Goal: Task Accomplishment & Management: Use online tool/utility

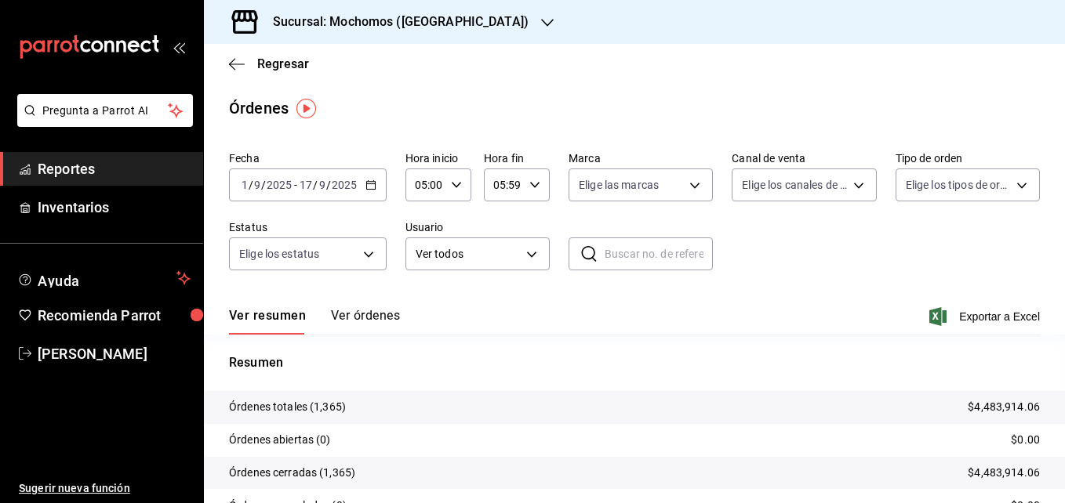
click at [136, 172] on span "Reportes" at bounding box center [114, 168] width 153 height 21
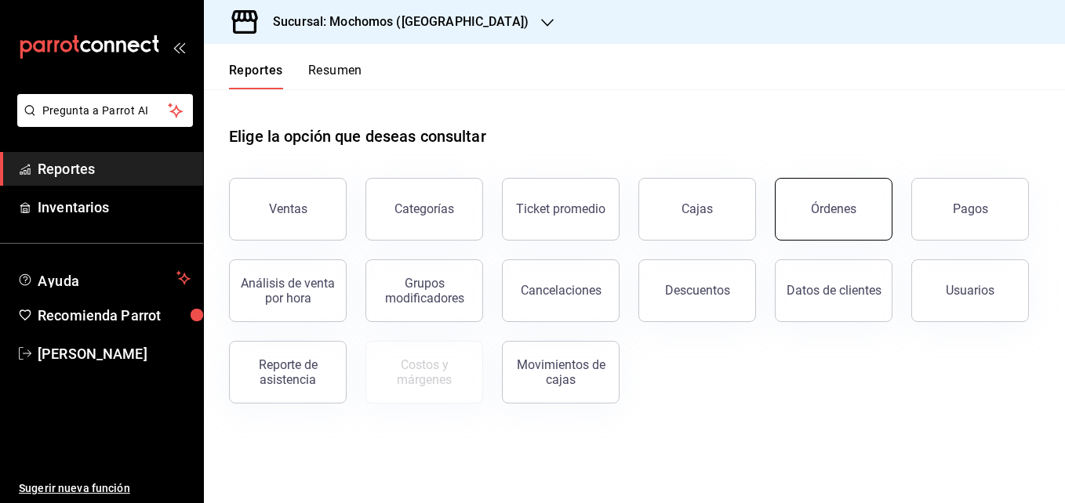
click at [832, 199] on button "Órdenes" at bounding box center [834, 209] width 118 height 63
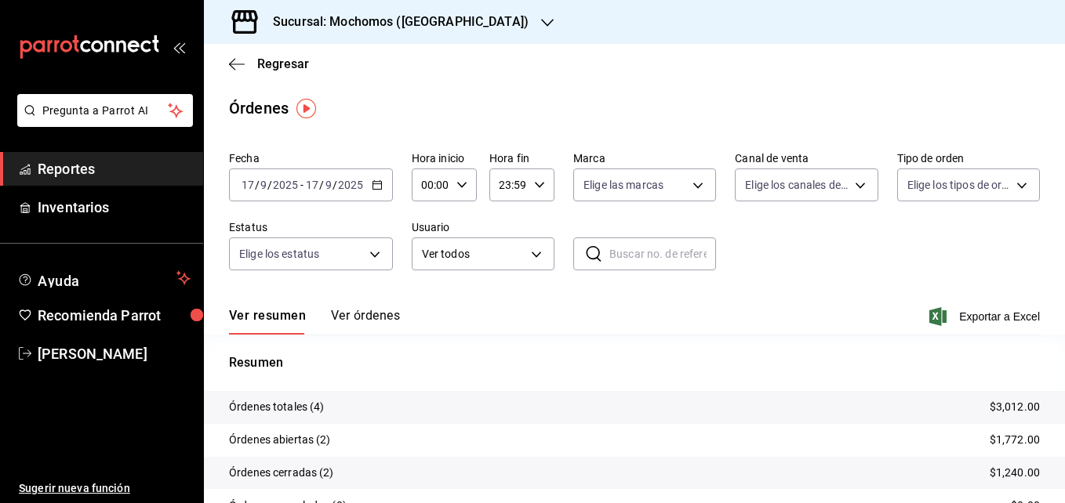
drag, startPoint x: 373, startPoint y: 204, endPoint x: 368, endPoint y: 427, distance: 222.8
click at [368, 427] on div "Fecha [DATE] [DATE] - [DATE] [DATE] Hora inicio 00:00 Hora inicio Hora fin 23:5…" at bounding box center [634, 367] width 861 height 445
click at [374, 181] on icon "button" at bounding box center [377, 185] width 11 height 11
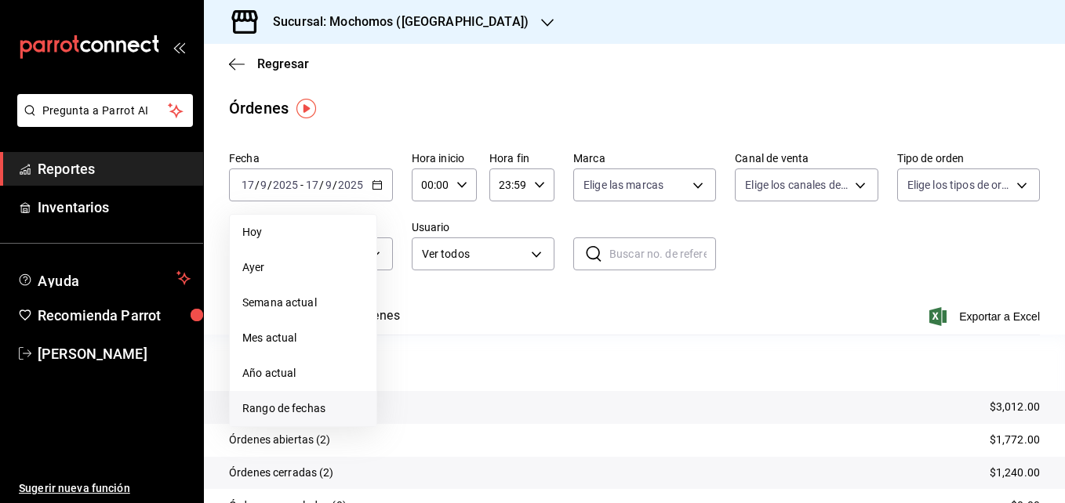
click at [304, 412] on span "Rango de fechas" at bounding box center [303, 409] width 122 height 16
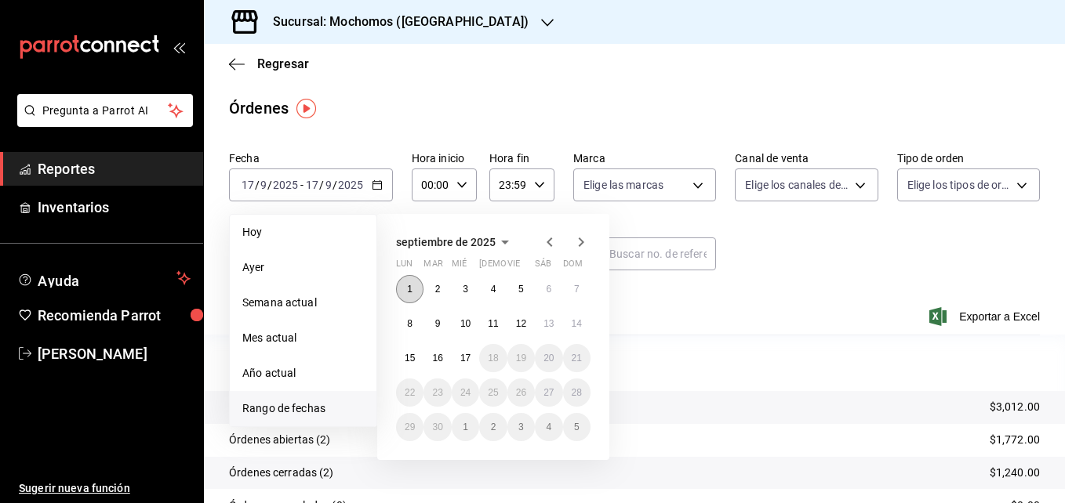
click at [405, 286] on button "1" at bounding box center [409, 289] width 27 height 28
click at [461, 361] on abbr "17" at bounding box center [465, 358] width 10 height 11
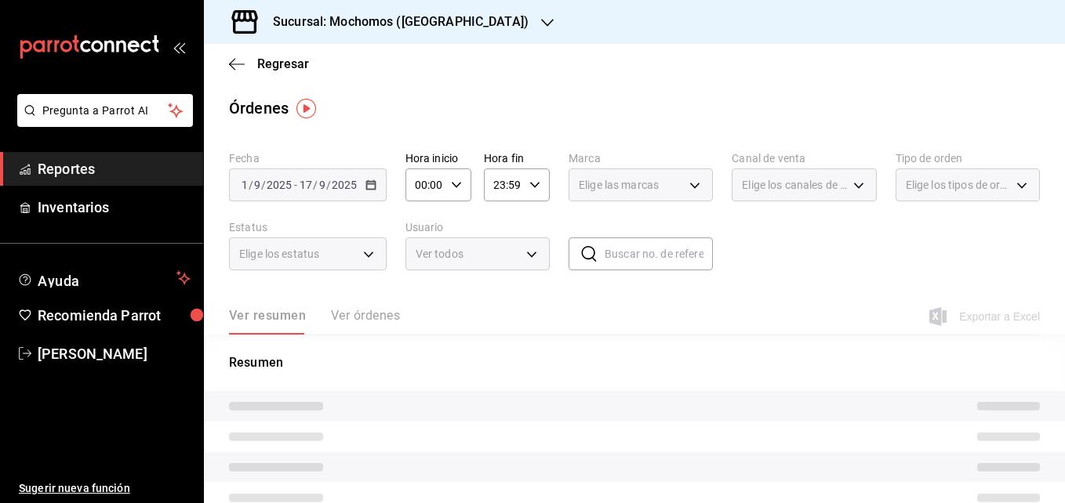
click at [454, 184] on icon "button" at bounding box center [456, 185] width 11 height 11
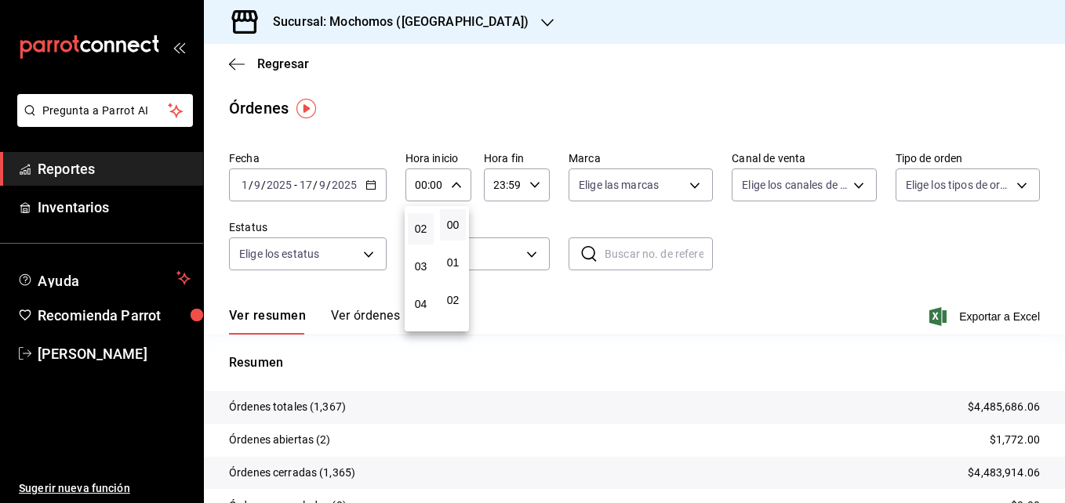
scroll to position [82, 0]
click at [420, 325] on span "05" at bounding box center [420, 331] width 7 height 13
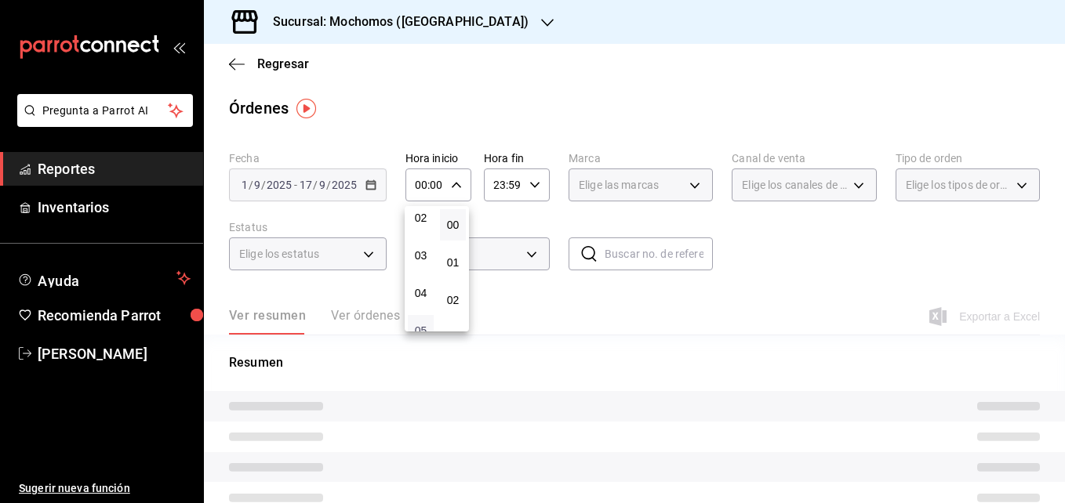
type input "05:00"
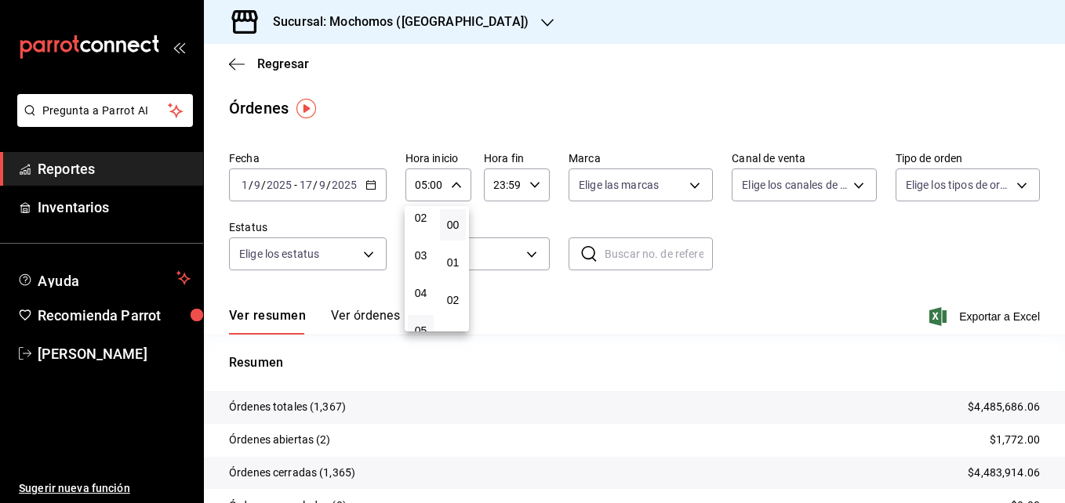
click at [529, 184] on div at bounding box center [532, 251] width 1065 height 503
click at [530, 184] on \(Stroke\) "button" at bounding box center [534, 184] width 9 height 5
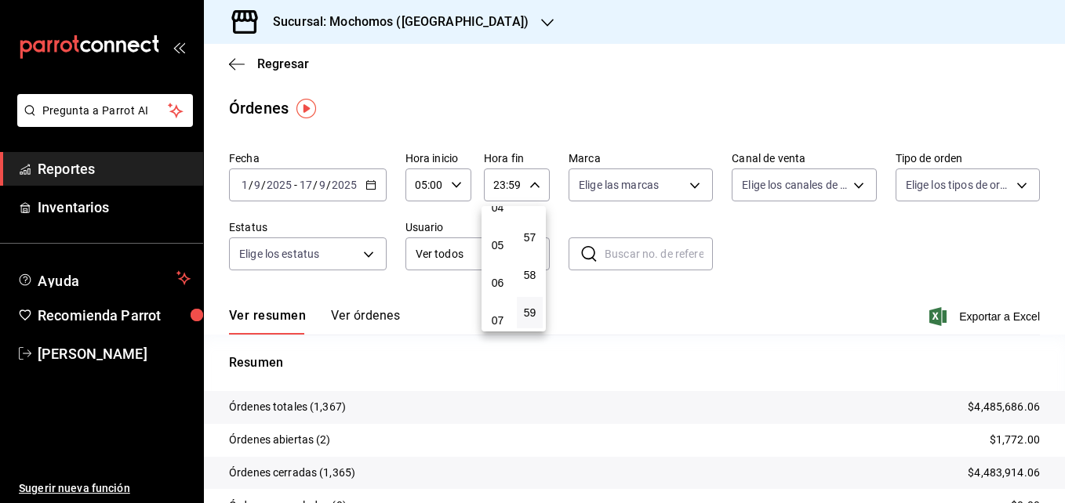
scroll to position [166, 0]
drag, startPoint x: 435, startPoint y: 361, endPoint x: 412, endPoint y: 407, distance: 51.9
click at [412, 407] on div "00 01 02 03 04 05 06 07 08 09 10 11 12 13 14 15 16 17 18 19 20 21 22 23 00 01 0…" at bounding box center [532, 254] width 1065 height 499
click at [499, 250] on span "05" at bounding box center [497, 247] width 7 height 13
type input "05:59"
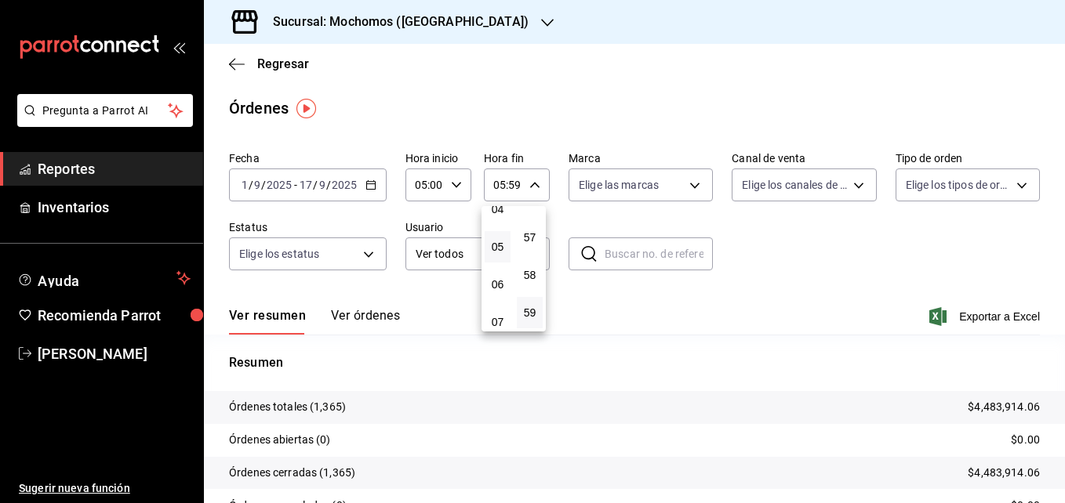
click at [972, 317] on div at bounding box center [532, 251] width 1065 height 503
click at [972, 317] on span "Exportar a Excel" at bounding box center [985, 316] width 107 height 19
